Goal: Communication & Community: Answer question/provide support

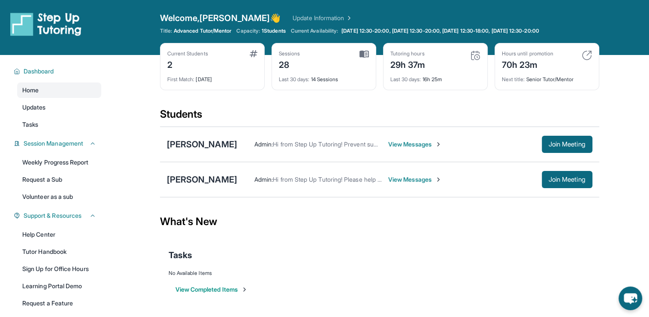
click at [388, 179] on span "View Messages" at bounding box center [415, 179] width 54 height 9
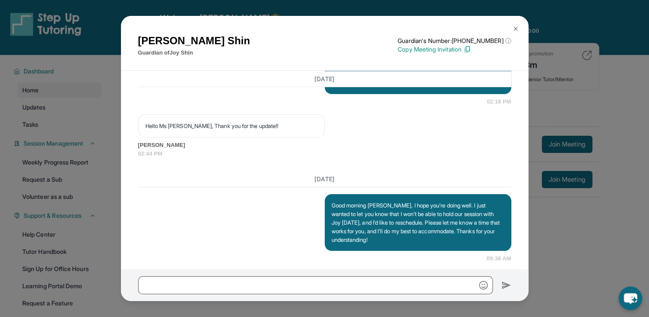
scroll to position [8874, 0]
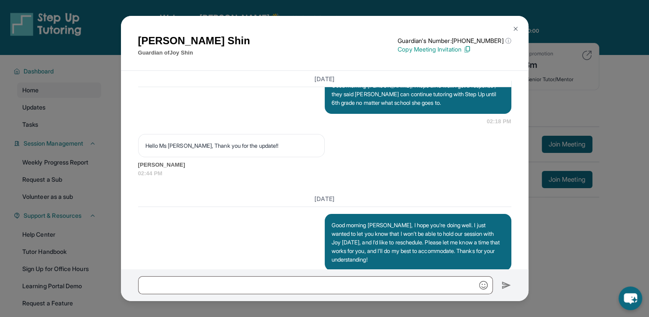
drag, startPoint x: 328, startPoint y: 146, endPoint x: 352, endPoint y: 171, distance: 34.6
copy p "Good afternoon [PERSON_NAME], I’m writing to confirm our tutoring session sched…"
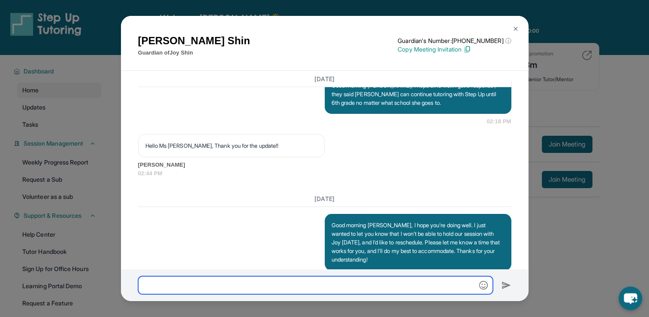
click at [285, 283] on input "text" at bounding box center [315, 285] width 355 height 18
paste input "**********"
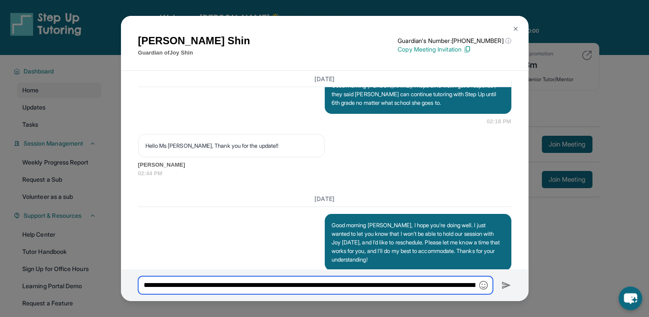
scroll to position [0, 283]
type input "**********"
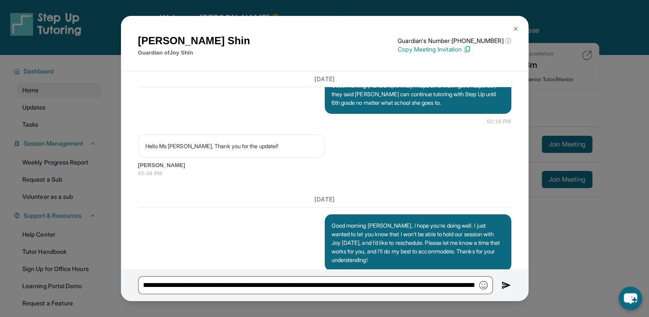
scroll to position [0, 0]
click at [502, 289] on img at bounding box center [507, 285] width 10 height 10
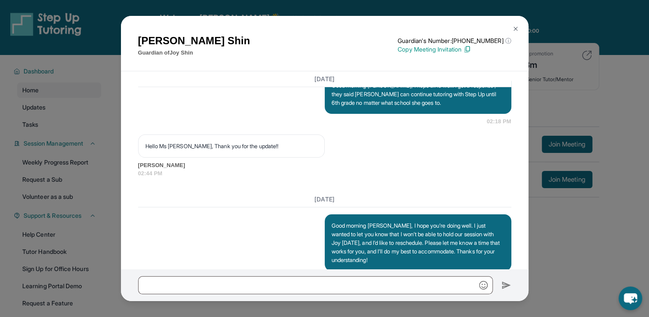
click at [514, 27] on img at bounding box center [515, 28] width 7 height 7
